Goal: Transaction & Acquisition: Obtain resource

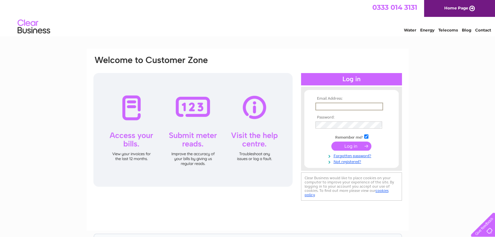
click at [355, 107] on input "text" at bounding box center [349, 107] width 68 height 8
type input "lyndee.wilson@cbchouse.co.uk"
click at [331, 141] on input "submit" at bounding box center [351, 145] width 40 height 9
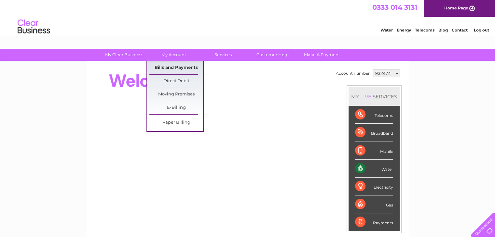
click at [177, 65] on link "Bills and Payments" at bounding box center [176, 67] width 54 height 13
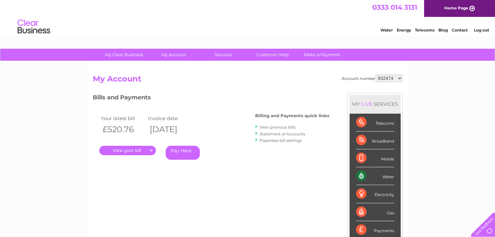
click at [138, 152] on link "." at bounding box center [127, 150] width 57 height 9
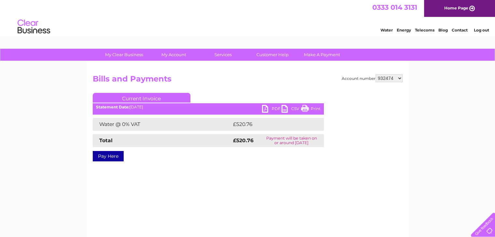
click at [272, 107] on link "PDF" at bounding box center [272, 109] width 20 height 9
click at [380, 79] on select "932474 1106565" at bounding box center [388, 78] width 27 height 8
select select "1106565"
click at [376, 74] on select "932474 1106565" at bounding box center [388, 78] width 27 height 8
click at [225, 217] on div "Account number 932474 1106565 Bills and Payments Current Invoice PDF CSV Print" at bounding box center [248, 152] width 322 height 182
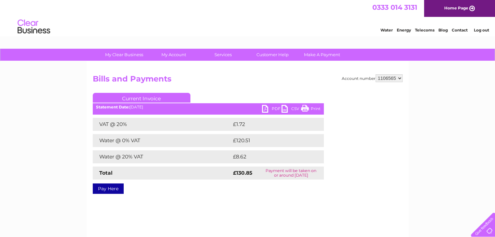
click at [273, 110] on link "PDF" at bounding box center [272, 109] width 20 height 9
